Goal: Task Accomplishment & Management: Use online tool/utility

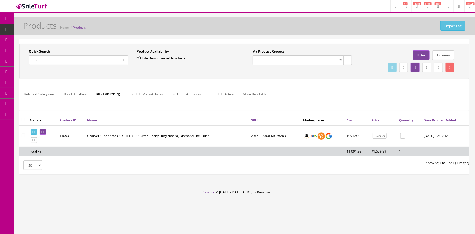
click at [39, 49] on span "POS Console" at bounding box center [41, 50] width 19 height 5
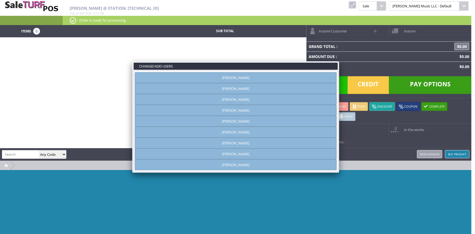
type input "amber helgren"
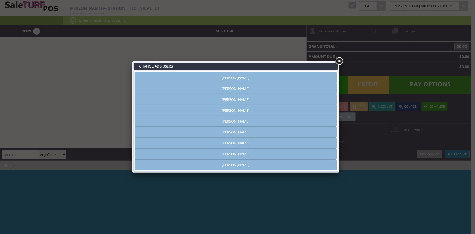
click at [236, 78] on link "[PERSON_NAME]" at bounding box center [236, 77] width 202 height 11
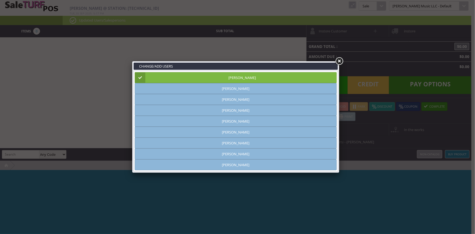
click at [340, 62] on link at bounding box center [339, 61] width 10 height 10
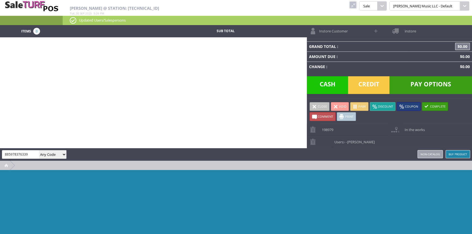
type input "885978376339"
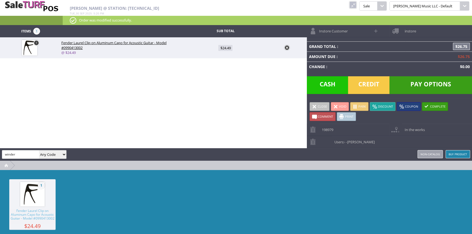
type input "winder"
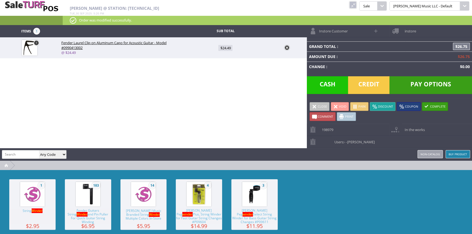
click at [83, 197] on img at bounding box center [88, 194] width 21 height 21
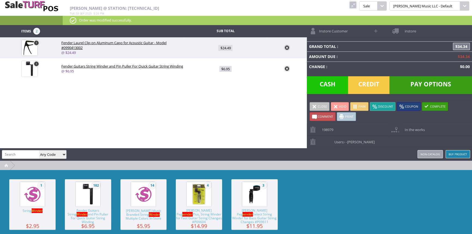
click at [421, 80] on span "Pay Options" at bounding box center [430, 85] width 83 height 18
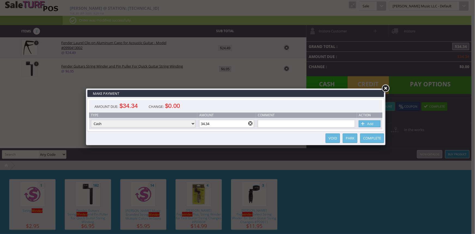
click at [174, 124] on select "Cash Credit Card Cheque or Money Order" at bounding box center [143, 124] width 105 height 8
select select "credit_card"
click at [91, 120] on select "Cash Credit Card Cheque or Money Order" at bounding box center [143, 124] width 105 height 8
click at [371, 125] on link "Add" at bounding box center [370, 123] width 22 height 7
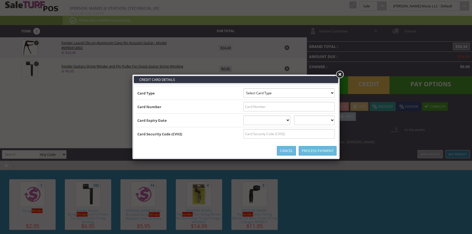
type input "B4412810025432671^STRICKLAND/JESSICA ^280320110000100887000000"
select select "VISA"
type input "4412810025432671"
select select "03"
select select "2028"
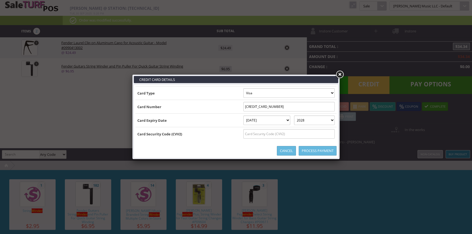
type input "B4412810025432671^STRICKLAND/JESSICA ^2803201100001008870000004412810025432671=…"
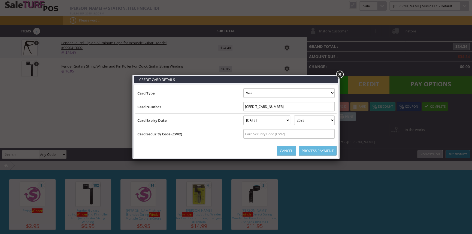
click at [299, 133] on input "text" at bounding box center [288, 134] width 91 height 10
type input "622"
click at [313, 152] on link "Process Payment" at bounding box center [318, 151] width 38 height 10
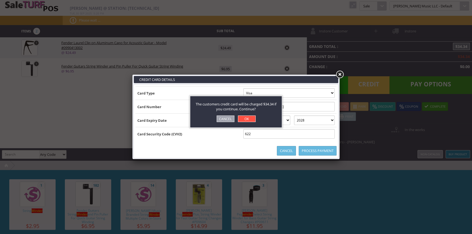
click at [249, 117] on link "OK" at bounding box center [247, 118] width 18 height 7
select select "cash"
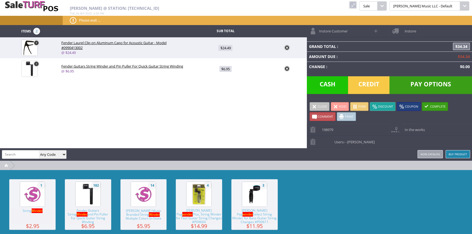
type input "0"
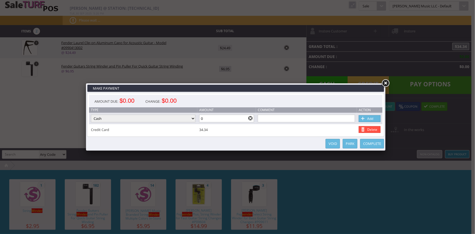
click at [379, 144] on link "Complete" at bounding box center [372, 144] width 24 height 10
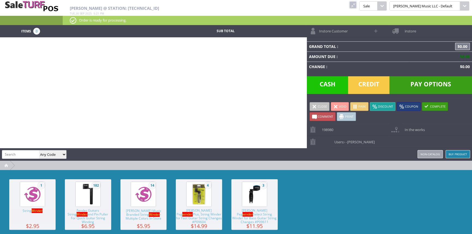
click at [356, 5] on link at bounding box center [352, 4] width 7 height 7
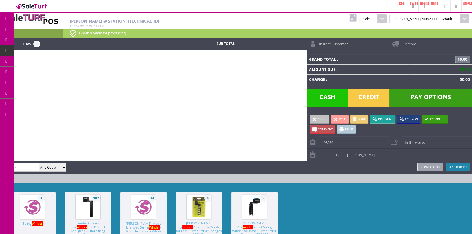
click at [43, 28] on span "Products" at bounding box center [39, 29] width 15 height 5
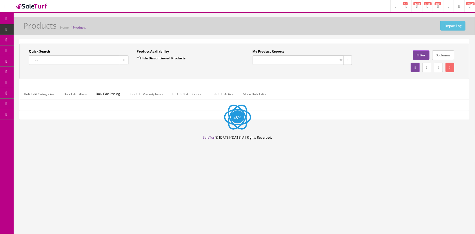
click at [40, 57] on input "Quick Search" at bounding box center [74, 60] width 90 height 10
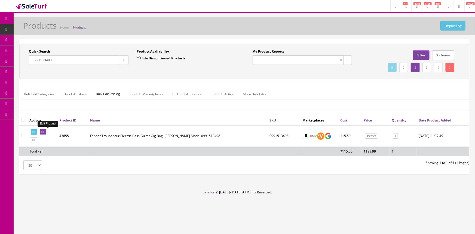
type input "0991513498"
click at [42, 133] on icon at bounding box center [41, 131] width 1 height 3
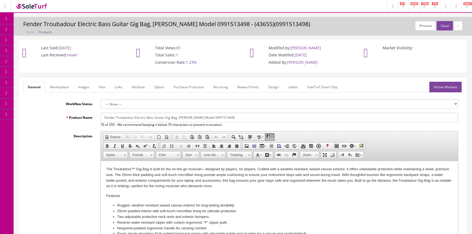
click at [54, 31] on link "Products" at bounding box center [42, 29] width 57 height 11
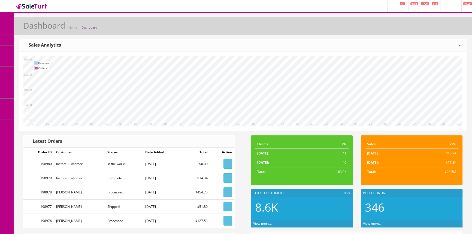
click at [44, 30] on span "Products" at bounding box center [38, 29] width 13 height 5
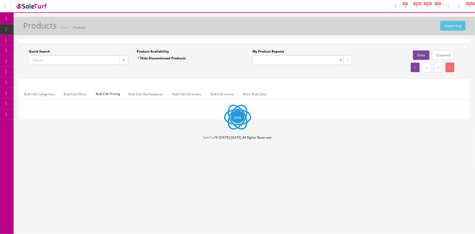
click at [46, 60] on input "Quick Search" at bounding box center [74, 60] width 90 height 10
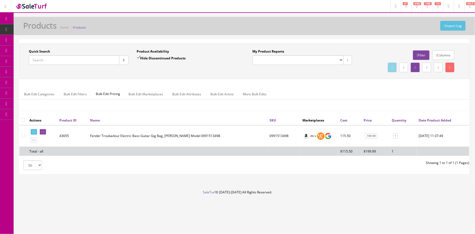
paste input "0114922306-US24010311"
type input "0114922306-US24010311"
click at [123, 59] on icon "button" at bounding box center [124, 60] width 2 height 3
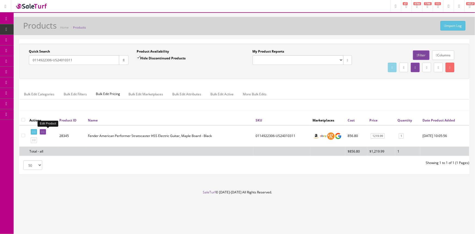
click at [42, 130] on icon at bounding box center [41, 131] width 1 height 3
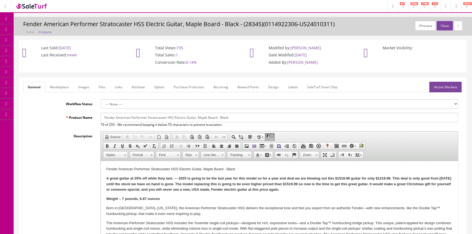
click at [293, 87] on link "Labels" at bounding box center [293, 87] width 19 height 11
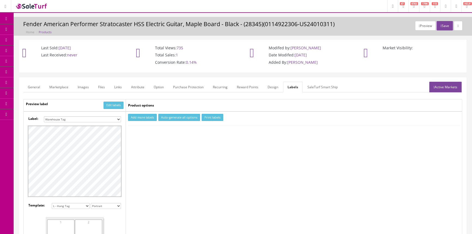
click at [98, 117] on select "Small Label 2 x 1 Label Shoe label 100 barcodes Dymo Label 2 X 1 Sticker Labels…" at bounding box center [82, 119] width 77 height 6
select select "16"
click at [44, 116] on select "Small Label 2 x 1 Label Shoe label 100 barcodes Dymo Label 2 X 1 Sticker Labels…" at bounding box center [82, 119] width 77 height 6
click at [136, 116] on button "Add more labels" at bounding box center [142, 117] width 29 height 7
type input "1"
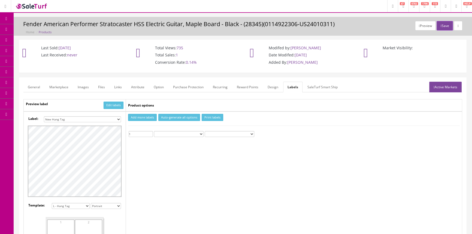
click at [150, 132] on input "1" at bounding box center [141, 134] width 24 height 6
click at [210, 117] on button "Print labels" at bounding box center [213, 117] width 22 height 7
